Goal: Navigation & Orientation: Understand site structure

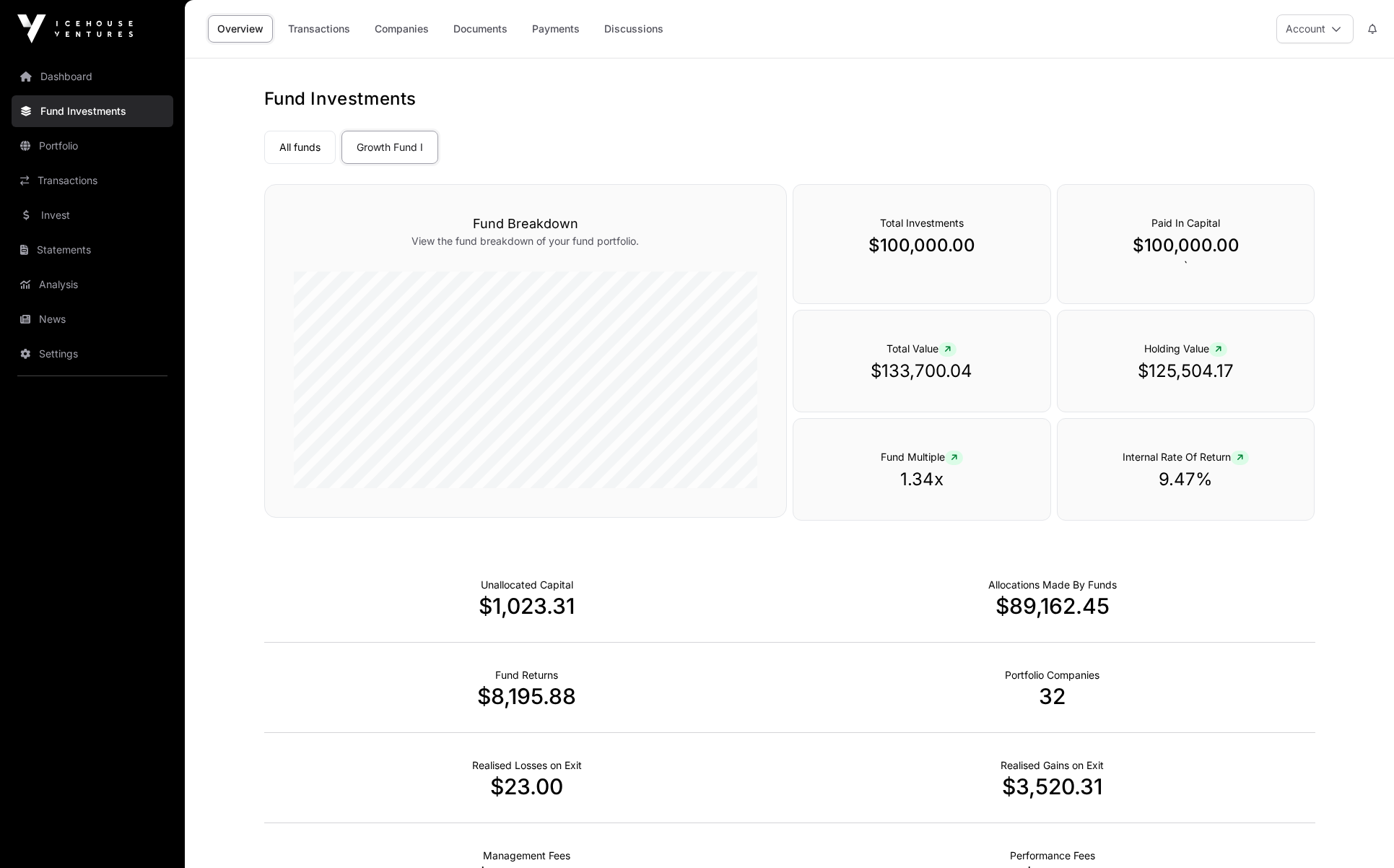
click at [68, 146] on link "Portfolio" at bounding box center [92, 146] width 162 height 32
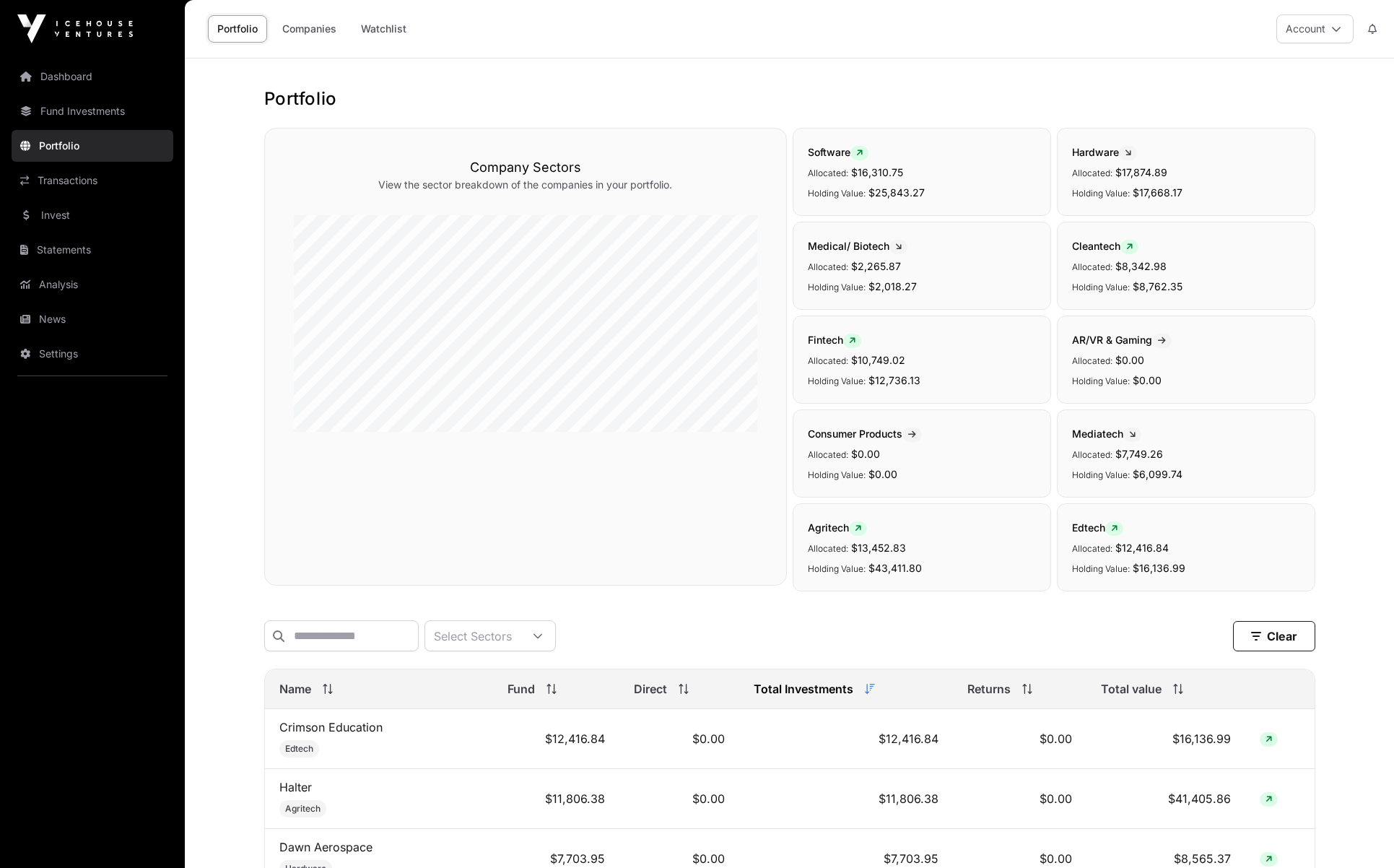
click at [72, 72] on link "Dashboard" at bounding box center [92, 77] width 162 height 32
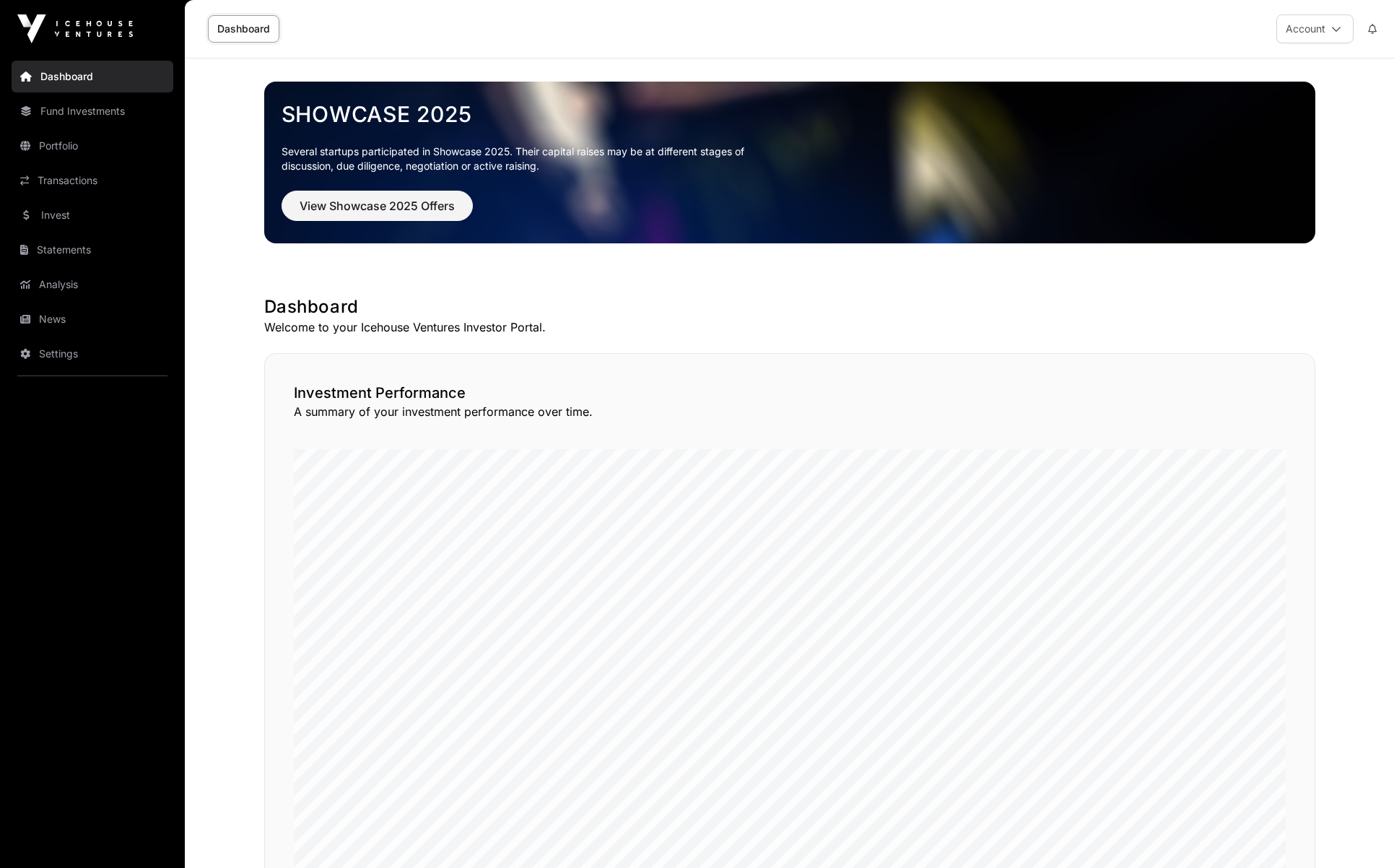
click at [81, 281] on link "Analysis" at bounding box center [92, 284] width 162 height 32
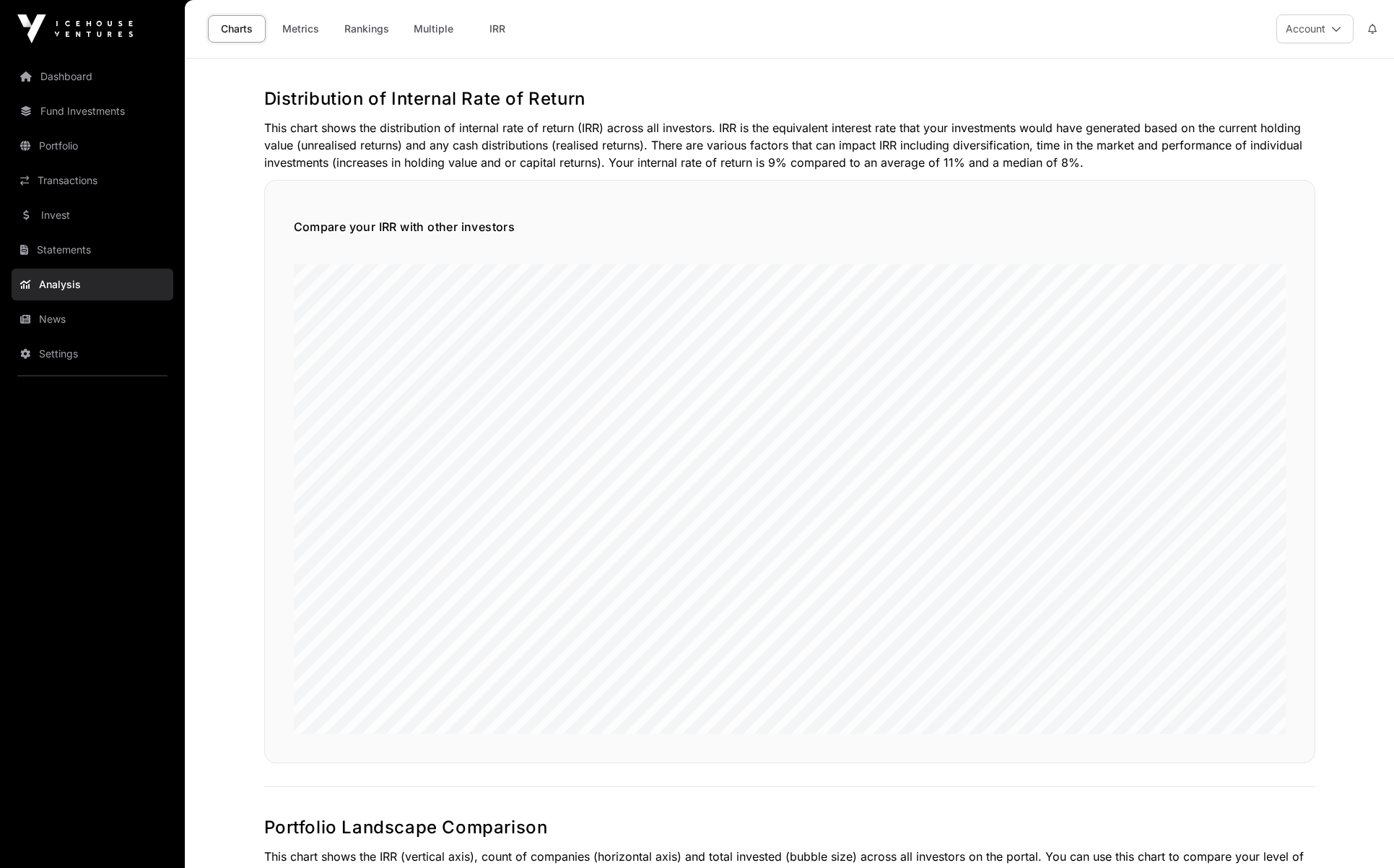
click at [42, 138] on link "Portfolio" at bounding box center [92, 146] width 162 height 32
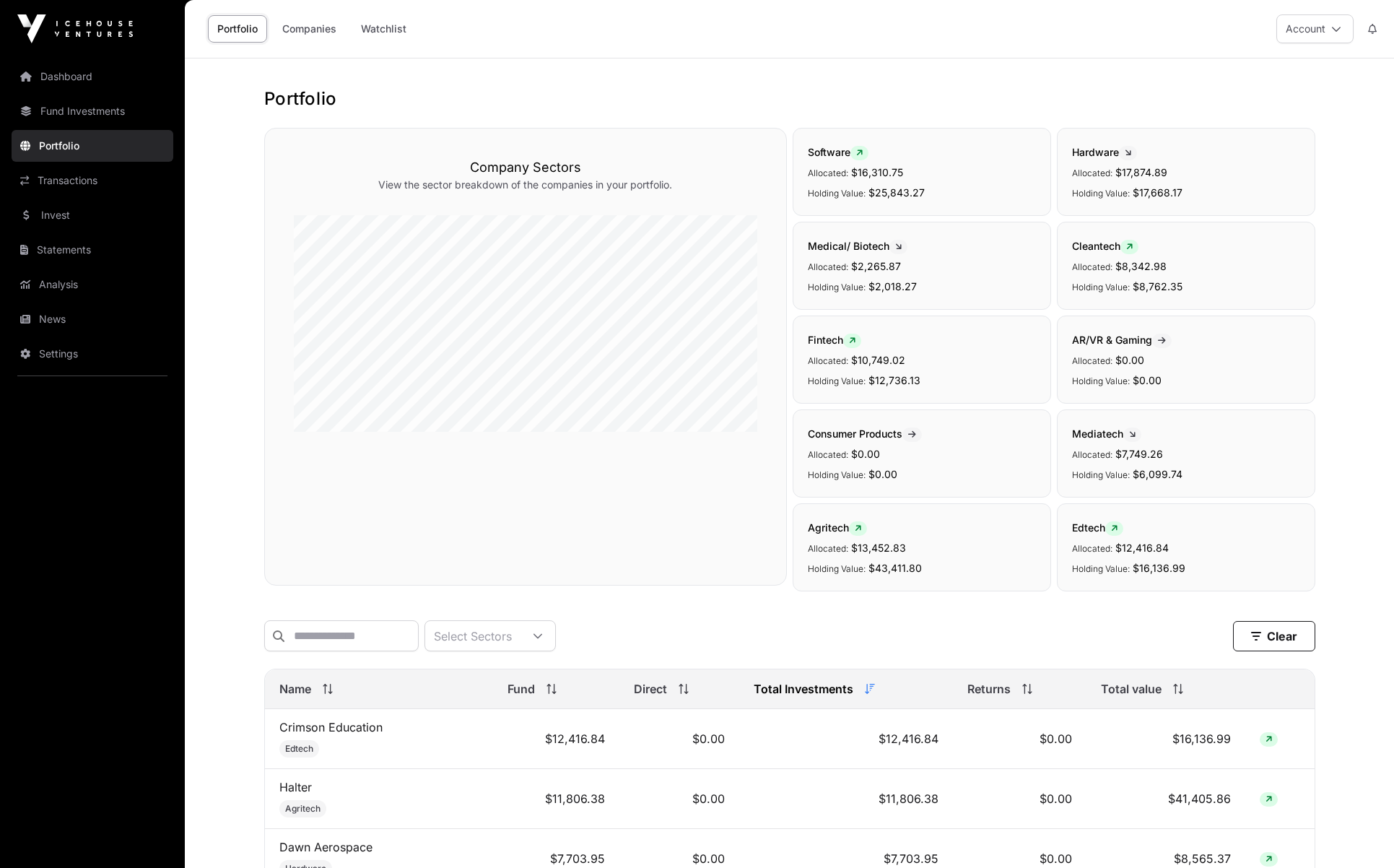
click at [46, 110] on link "Fund Investments" at bounding box center [92, 111] width 162 height 32
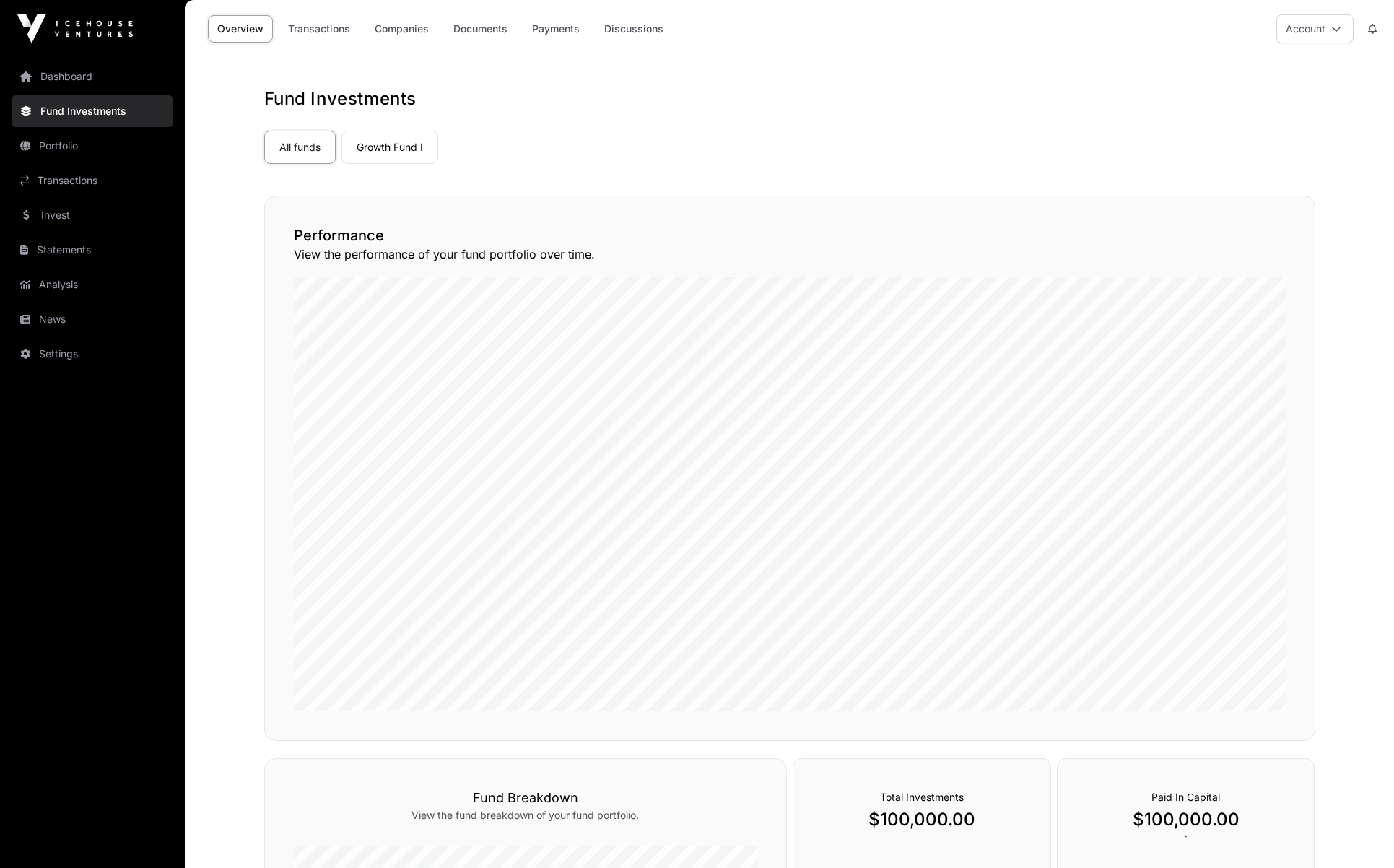
click at [58, 73] on link "Dashboard" at bounding box center [92, 77] width 162 height 32
